Goal: Information Seeking & Learning: Learn about a topic

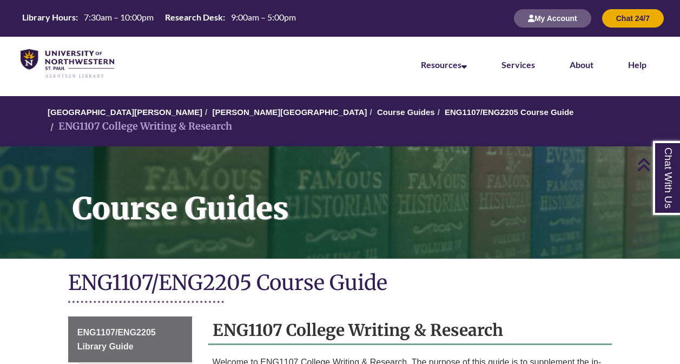
scroll to position [284, 0]
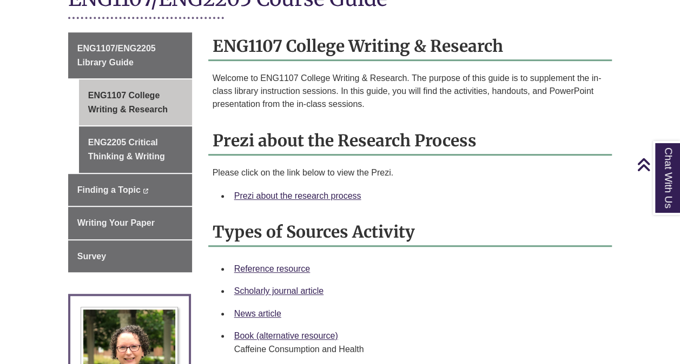
click at [376, 262] on div "Reference resource" at bounding box center [418, 269] width 369 height 14
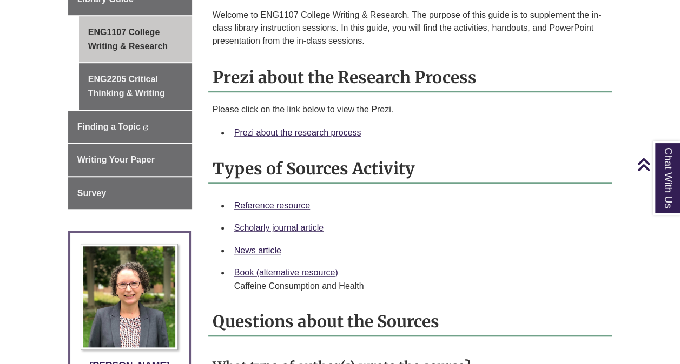
scroll to position [349, 0]
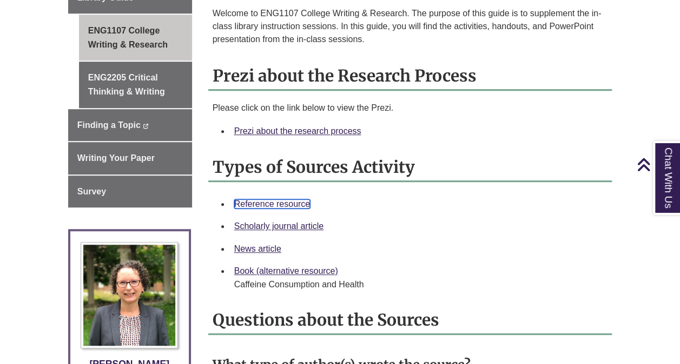
click at [280, 199] on link "Reference resource" at bounding box center [272, 203] width 76 height 9
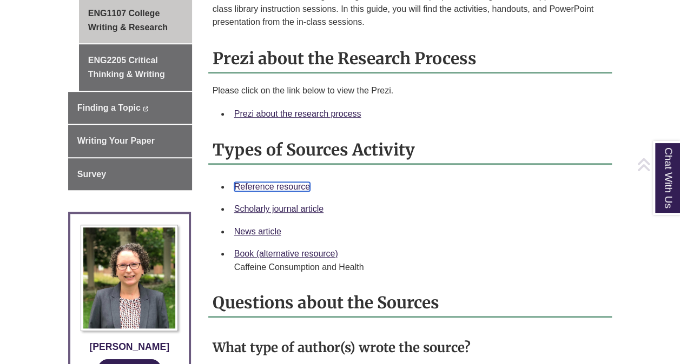
scroll to position [473, 0]
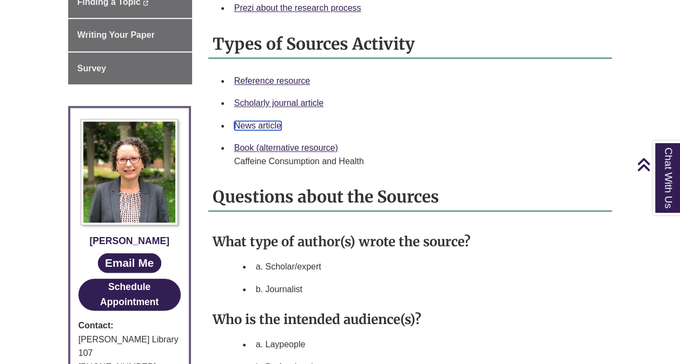
click at [250, 121] on link "News article" at bounding box center [257, 125] width 47 height 9
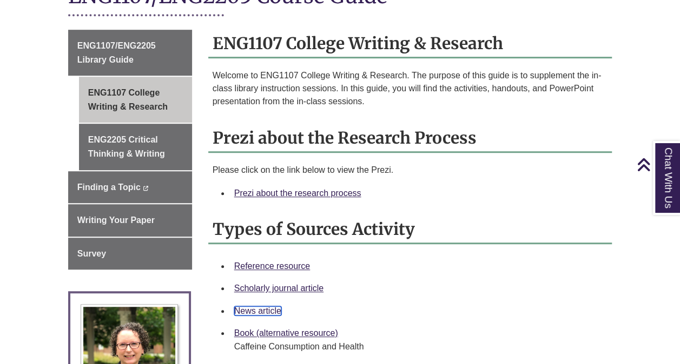
scroll to position [0, 0]
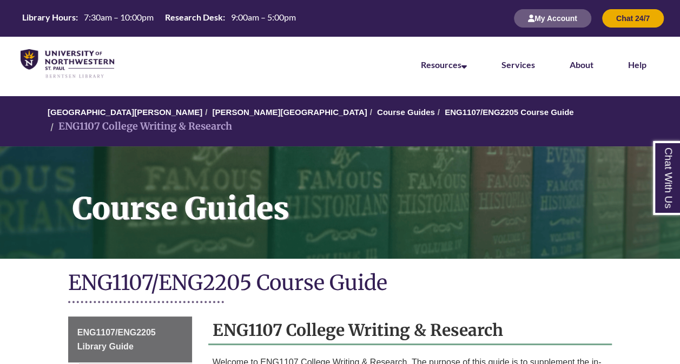
click at [411, 270] on h1 "ENG1107/ENG2205 Course Guide" at bounding box center [340, 284] width 544 height 29
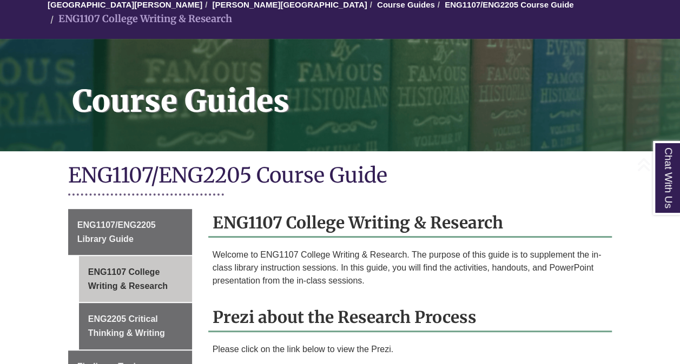
scroll to position [195, 0]
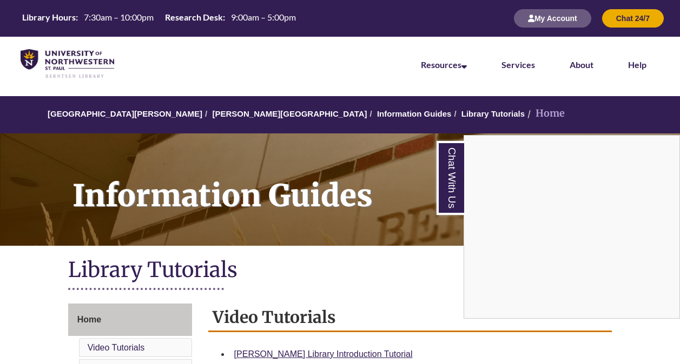
scroll to position [274, 0]
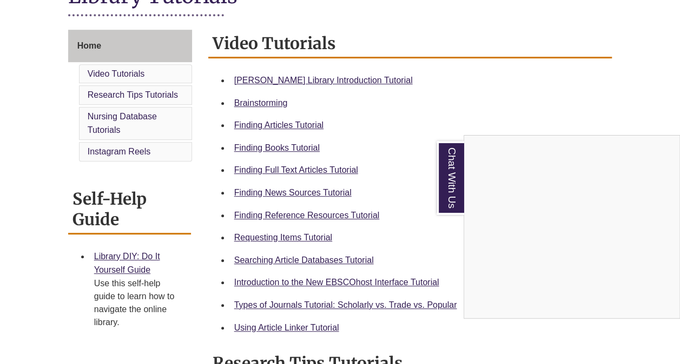
click at [298, 215] on div "Chat With Us" at bounding box center [340, 182] width 680 height 364
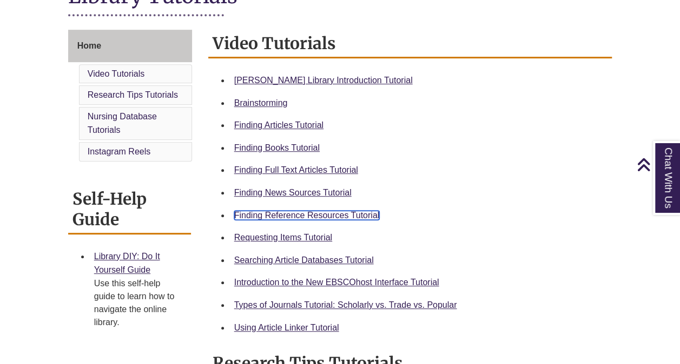
click at [277, 212] on link "Finding Reference Resources Tutorial" at bounding box center [306, 215] width 145 height 9
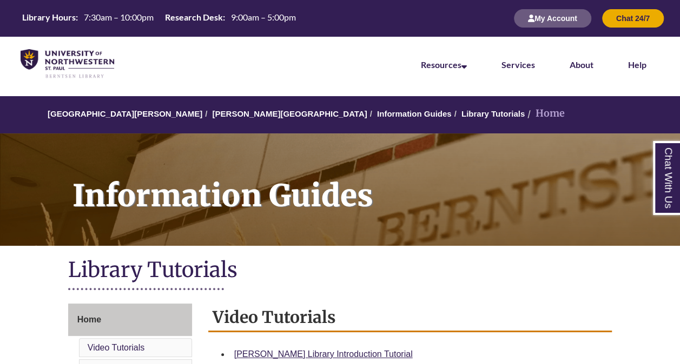
click at [531, 256] on div "Library Tutorials" at bounding box center [340, 276] width 544 height 44
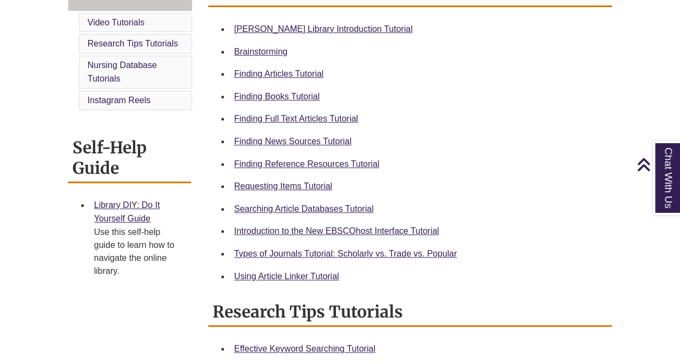
scroll to position [324, 0]
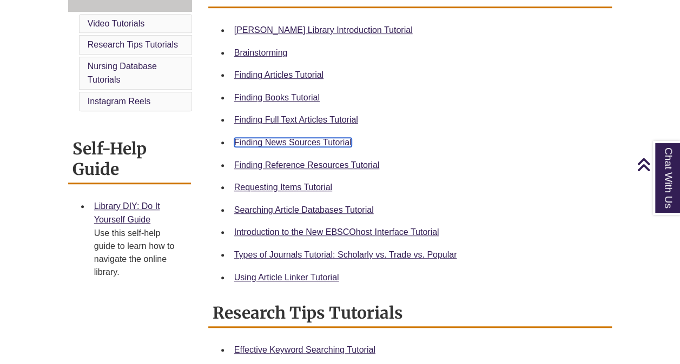
click at [291, 138] on link "Finding News Sources Tutorial" at bounding box center [292, 142] width 117 height 9
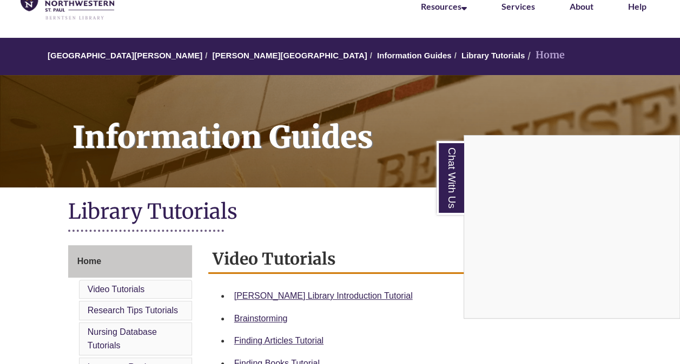
scroll to position [56, 0]
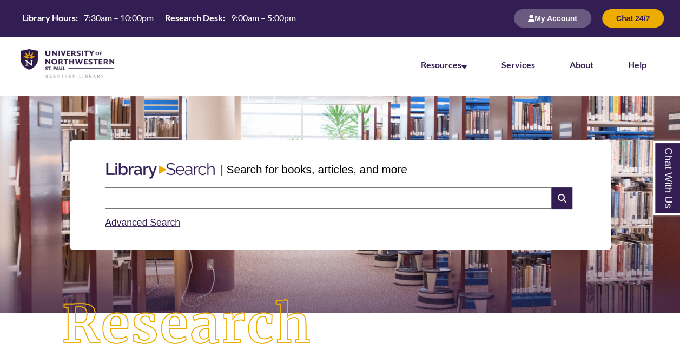
click at [194, 198] on input "text" at bounding box center [328, 199] width 446 height 22
click at [209, 201] on input "**********" at bounding box center [328, 199] width 446 height 22
type input "**********"
